Goal: Transaction & Acquisition: Purchase product/service

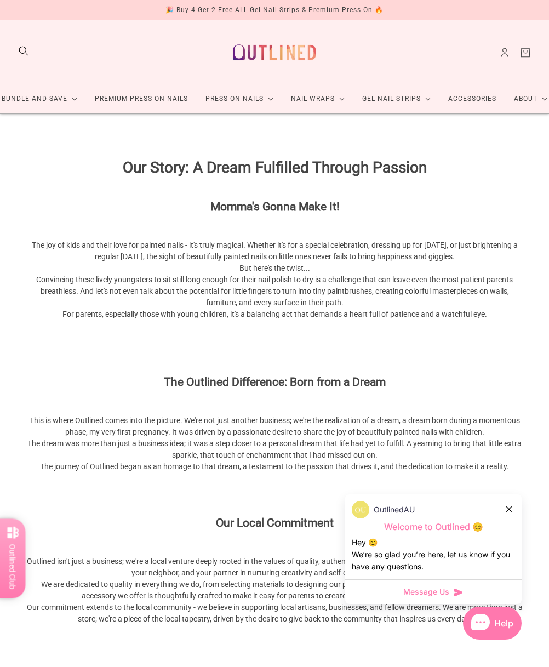
click at [512, 510] on div at bounding box center [509, 509] width 7 height 12
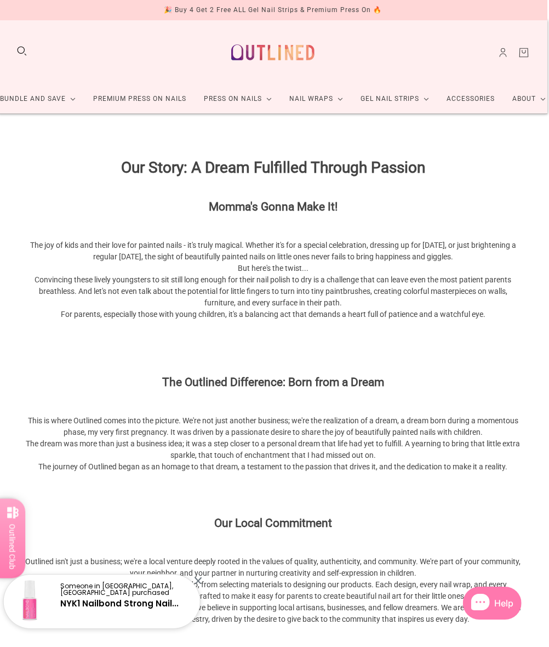
scroll to position [0, 18]
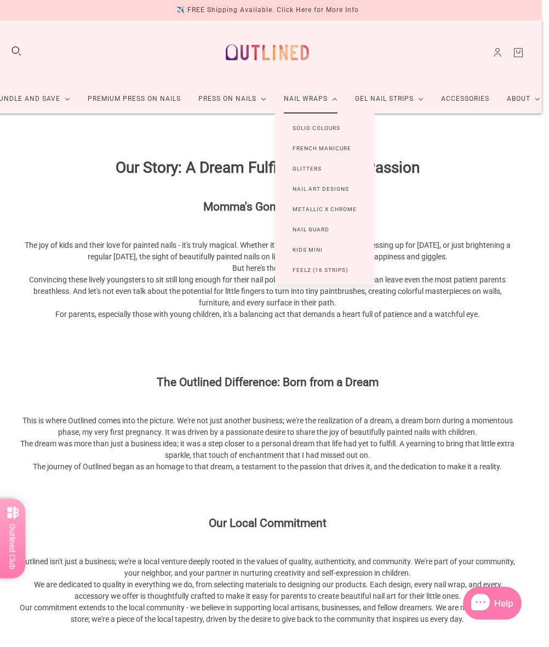
click at [336, 127] on link "Solid Colours" at bounding box center [316, 128] width 83 height 20
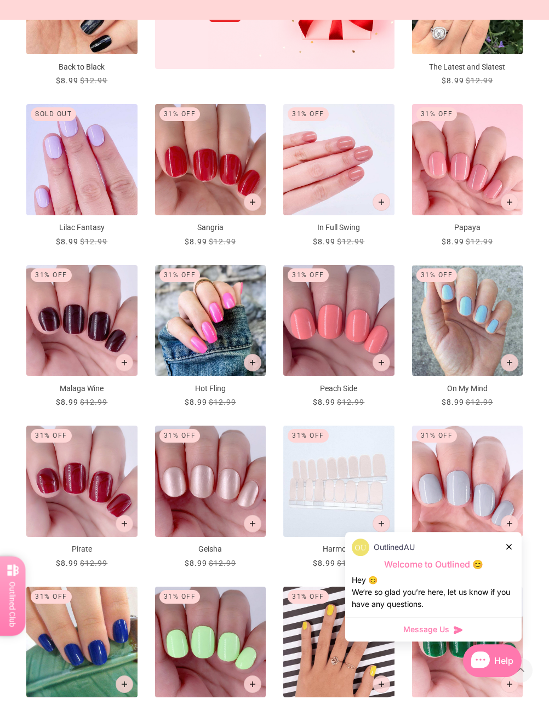
scroll to position [441, 0]
click at [511, 544] on div at bounding box center [509, 547] width 7 height 12
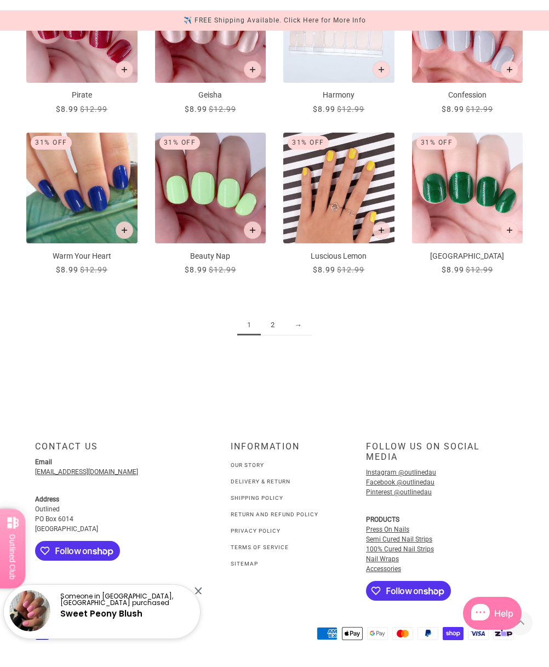
scroll to position [883, 0]
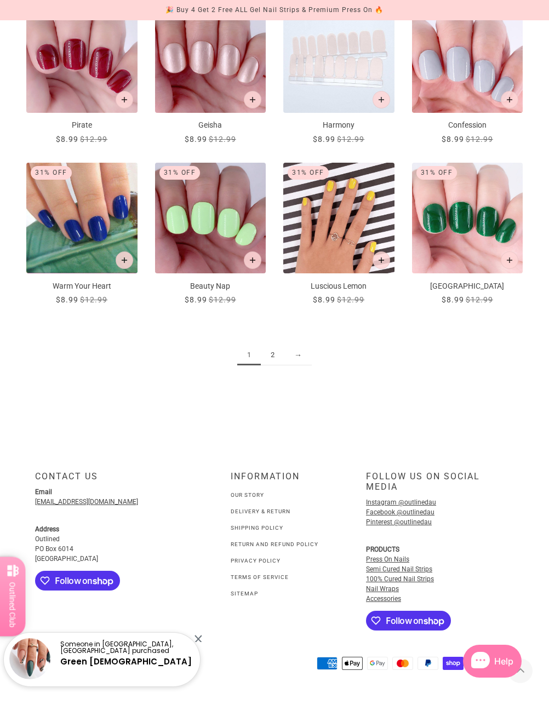
click at [428, 566] on link "Semi Cured Nail Strips" at bounding box center [399, 570] width 66 height 8
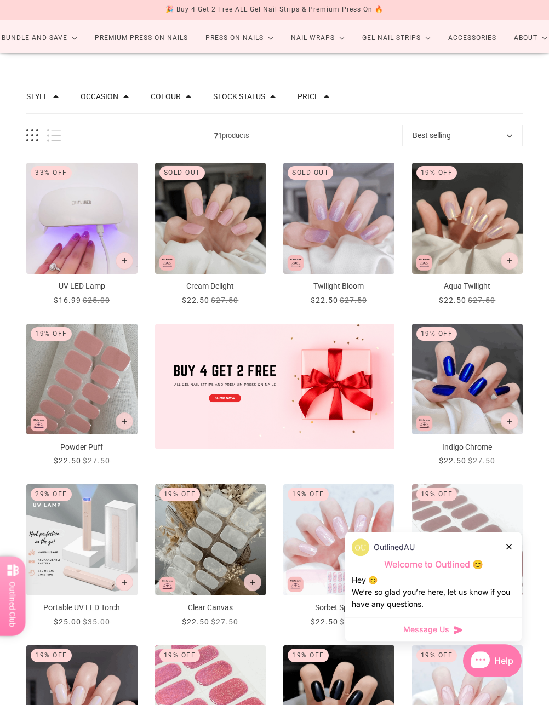
scroll to position [61, 0]
click at [511, 544] on div at bounding box center [509, 547] width 7 height 12
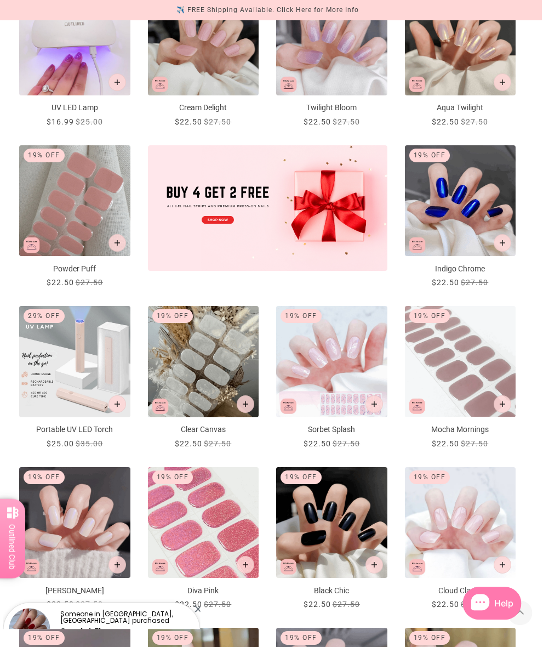
scroll to position [220, 18]
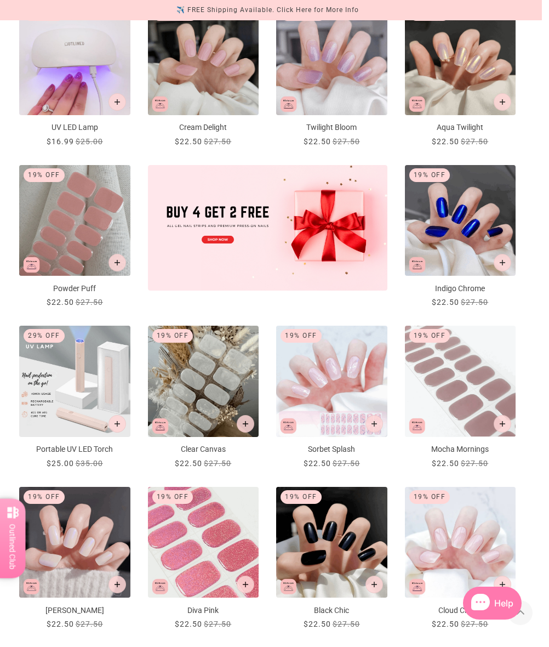
click at [330, 448] on p "Sorbet Splash" at bounding box center [331, 449] width 111 height 12
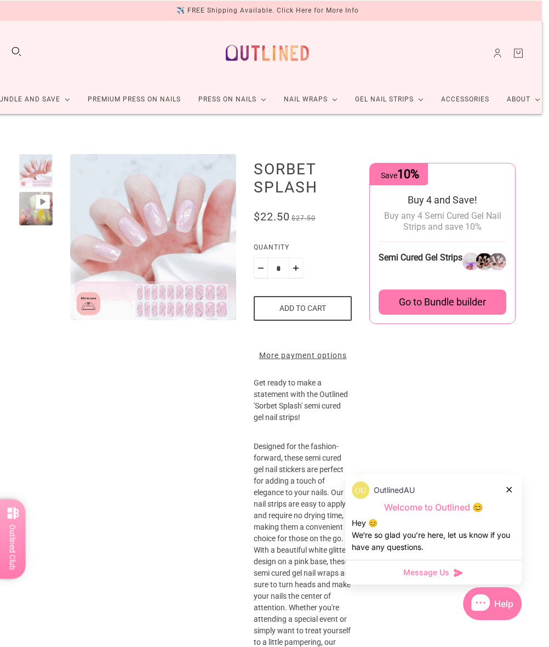
scroll to position [0, 15]
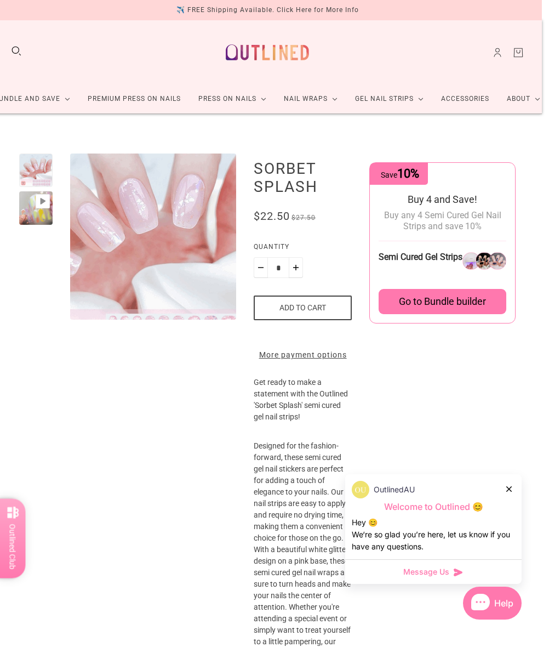
click at [166, 231] on img "Enlarge product image" at bounding box center [135, 236] width 274 height 274
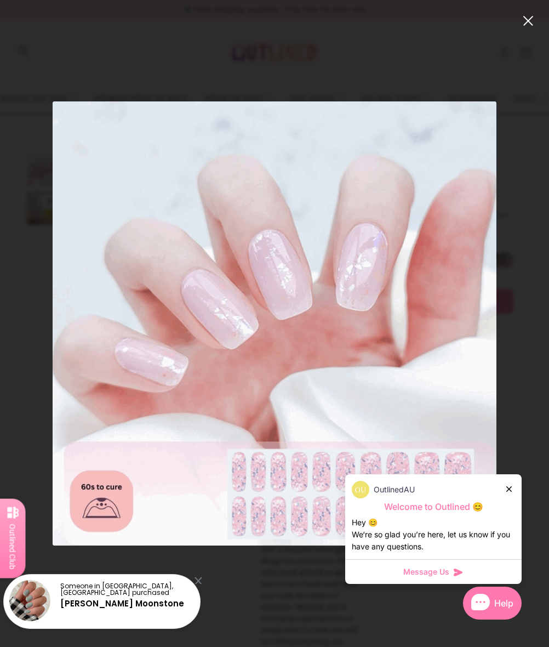
click at [513, 27] on button "close" at bounding box center [528, 20] width 13 height 13
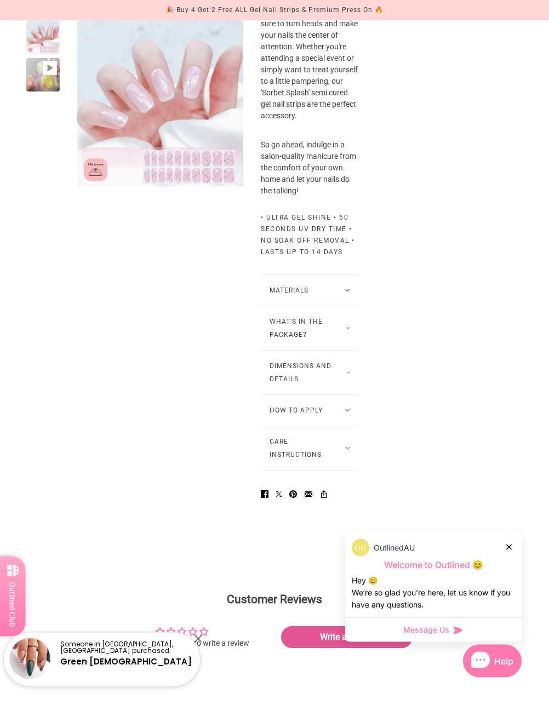
scroll to position [561, 0]
click at [346, 329] on icon at bounding box center [348, 327] width 4 height 3
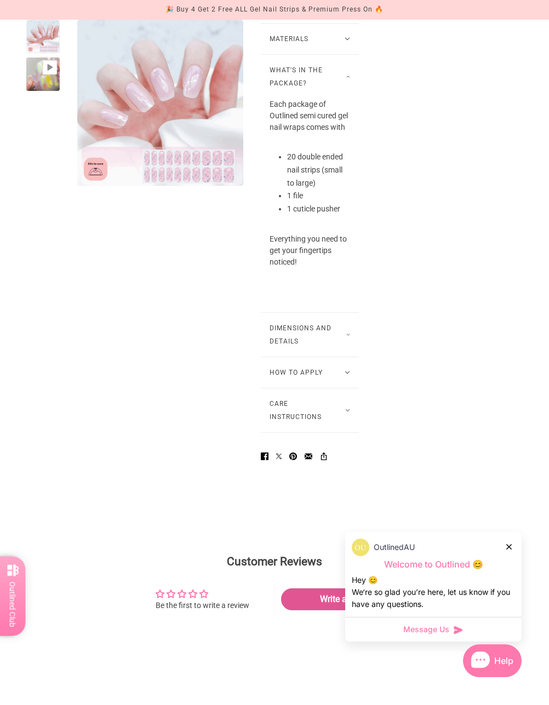
scroll to position [812, 0]
click at [345, 374] on icon at bounding box center [347, 372] width 5 height 3
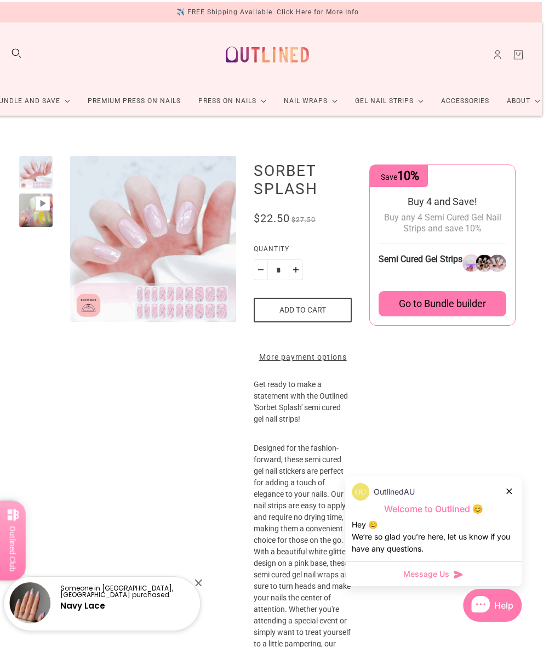
scroll to position [0, 16]
